Goal: Find specific page/section: Find specific page/section

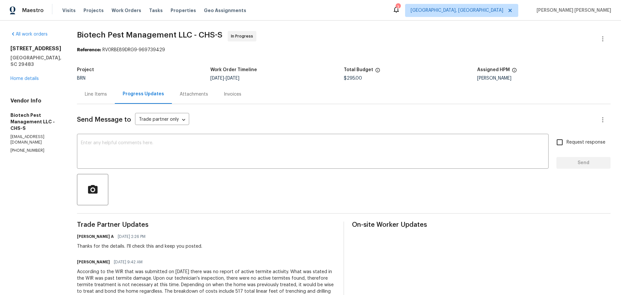
click at [90, 94] on div "Line Items" at bounding box center [96, 94] width 22 height 7
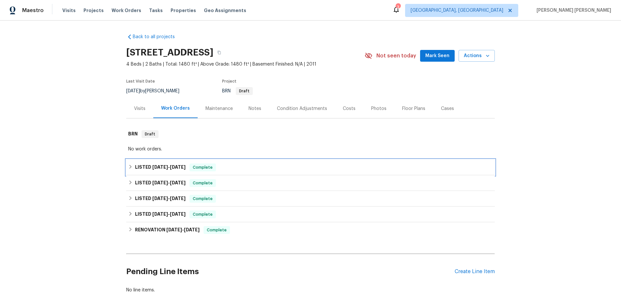
click at [151, 166] on h6 "LISTED [DATE] - [DATE]" at bounding box center [160, 168] width 51 height 8
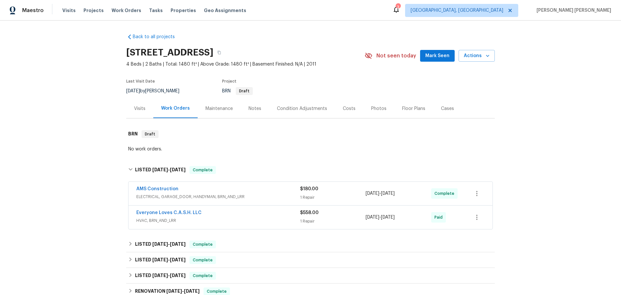
click at [274, 198] on span "ELECTRICAL, GARAGE_DOOR, HANDYMAN, BRN_AND_LRR" at bounding box center [218, 197] width 164 height 7
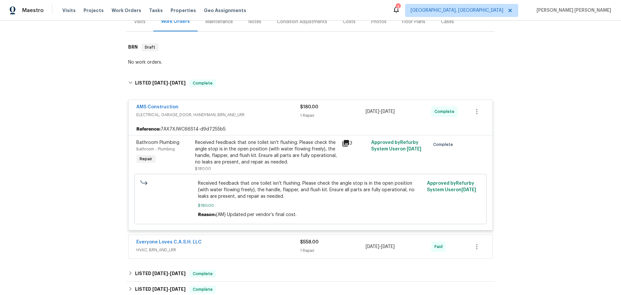
scroll to position [109, 0]
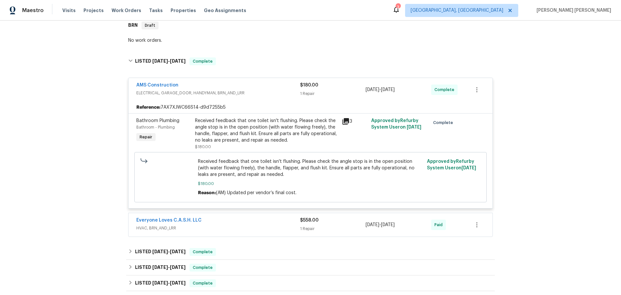
click at [266, 227] on span "HVAC, BRN_AND_LRR" at bounding box center [218, 228] width 164 height 7
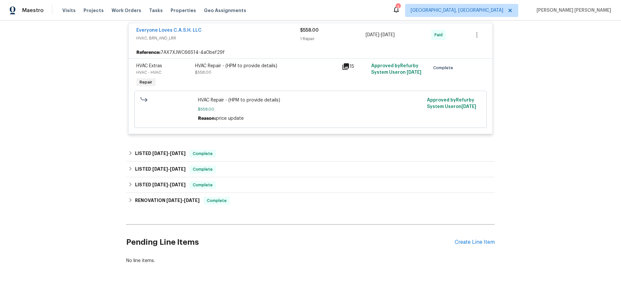
scroll to position [301, 0]
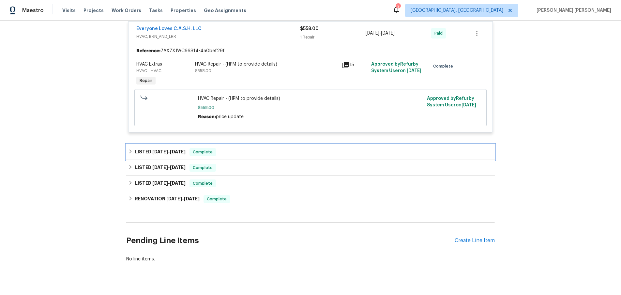
click at [261, 151] on div "LISTED [DATE] - [DATE] Complete" at bounding box center [310, 152] width 365 height 8
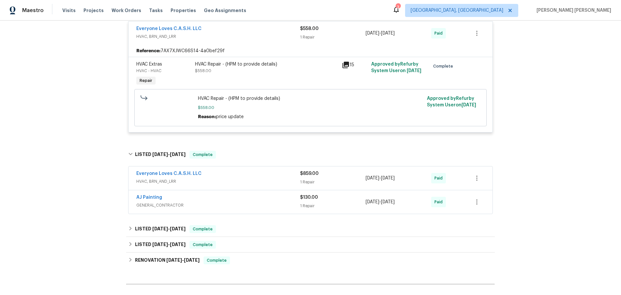
click at [273, 208] on span "GENERAL_CONTRACTOR" at bounding box center [218, 205] width 164 height 7
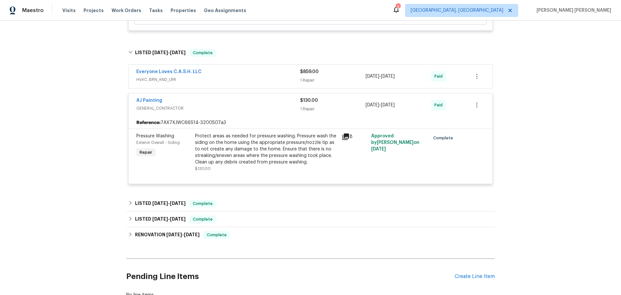
scroll to position [0, 0]
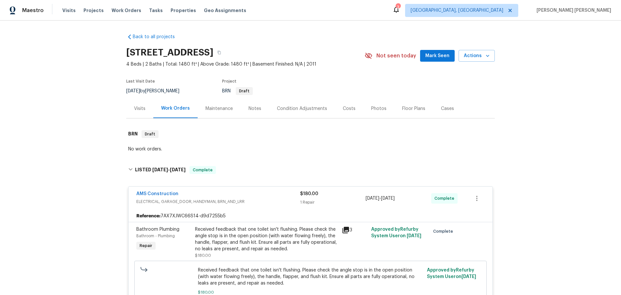
click at [139, 109] on div "Visits" at bounding box center [139, 108] width 11 height 7
